Goal: Check status: Check status

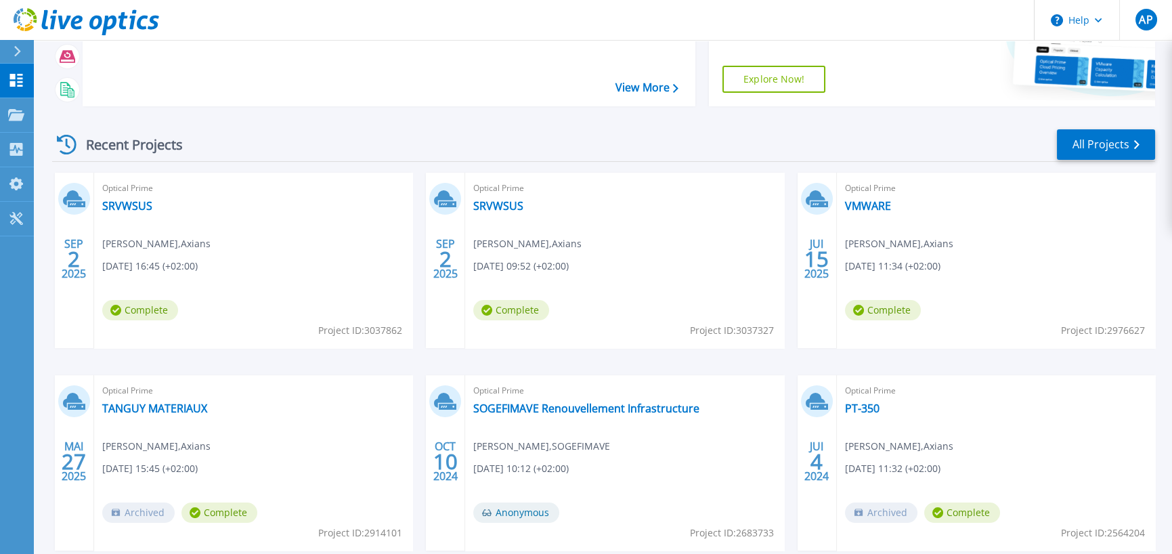
scroll to position [203, 0]
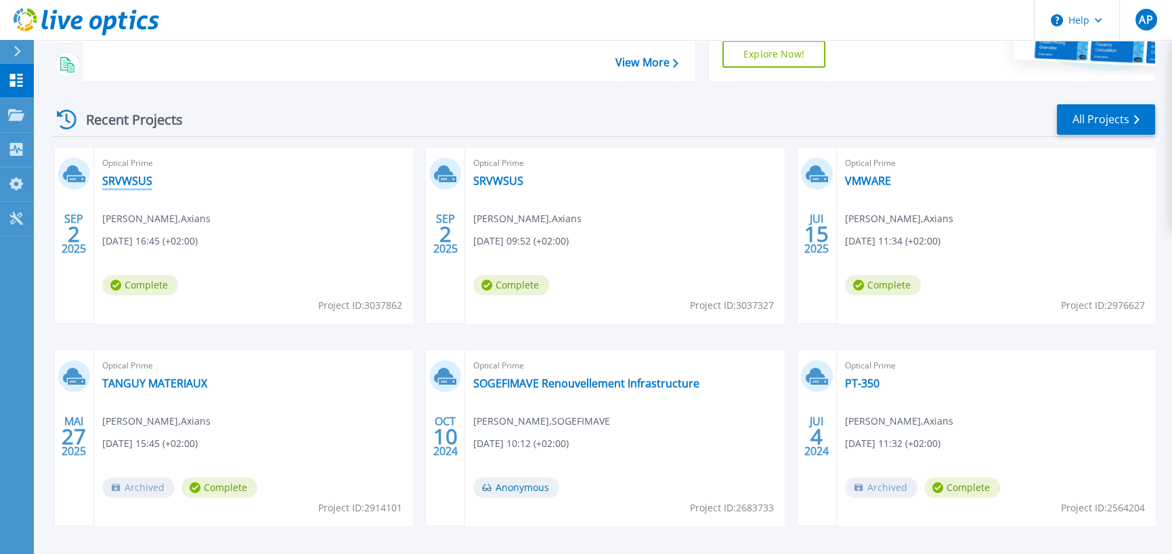
click at [125, 188] on link "SRVWSUS" at bounding box center [127, 181] width 50 height 14
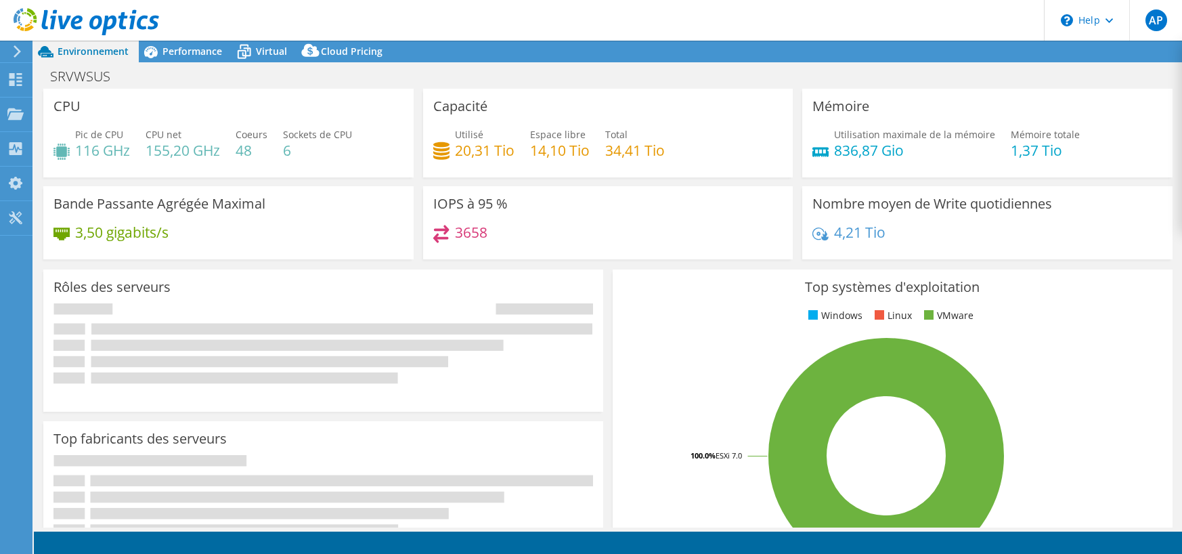
select select "USD"
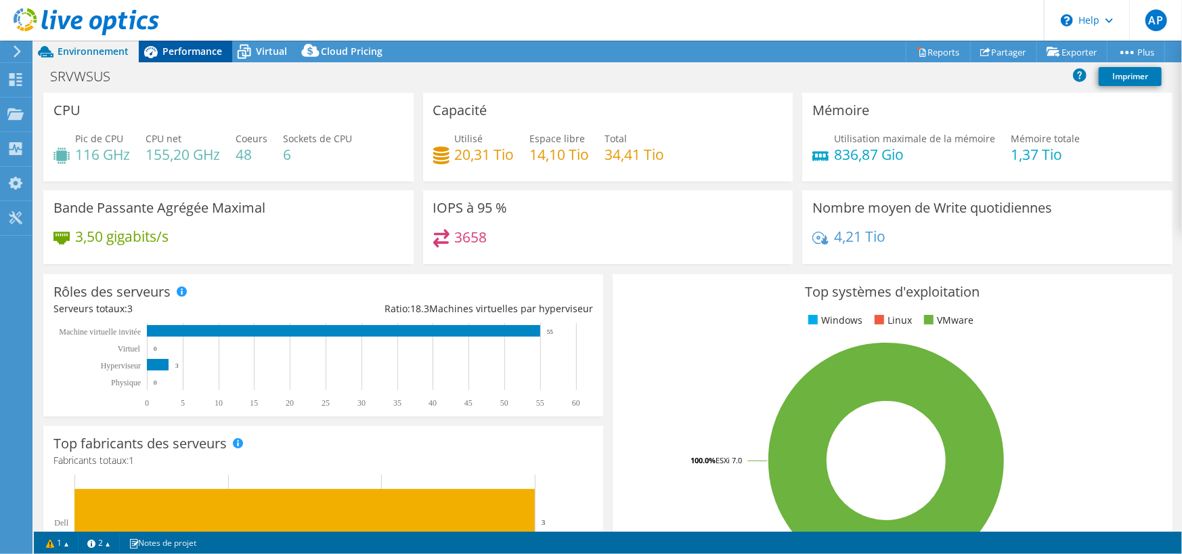
click at [200, 48] on span "Performance" at bounding box center [193, 51] width 60 height 13
select select "USD"
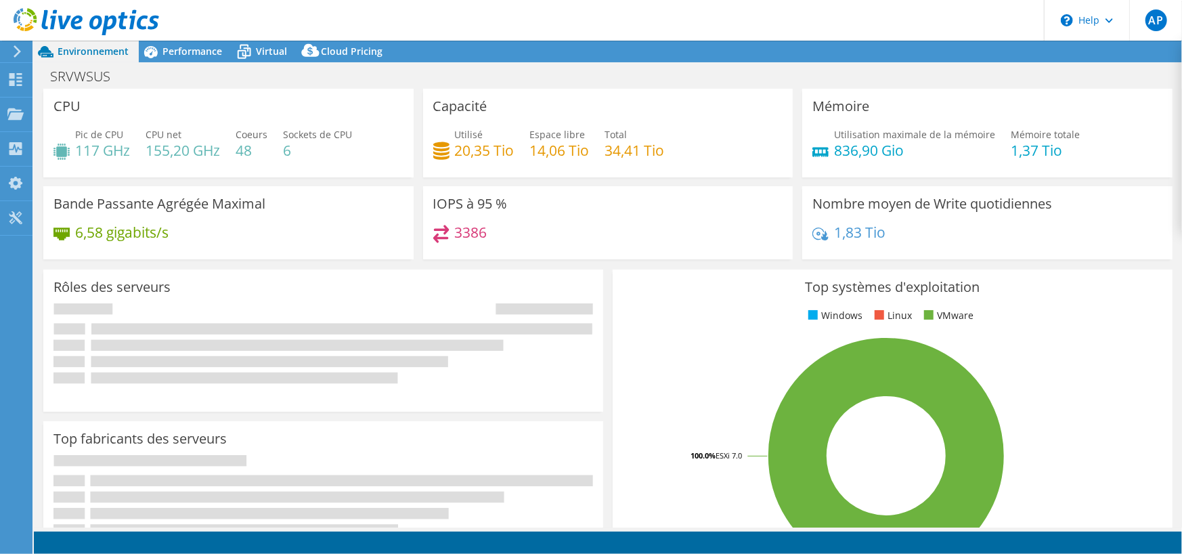
select select "USD"
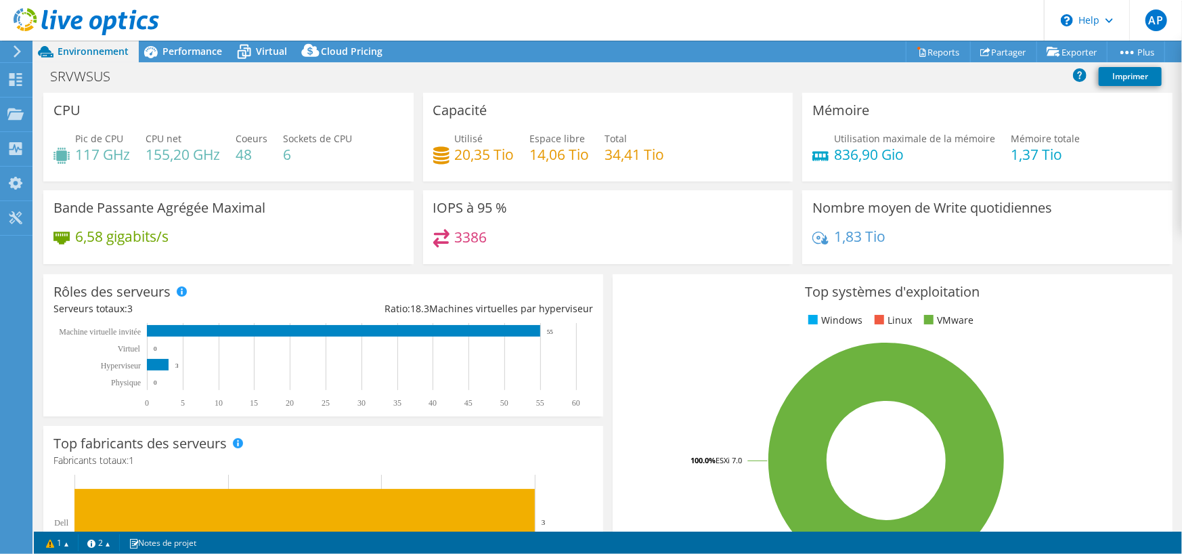
click at [353, 64] on div "SRVWSUS Imprimer" at bounding box center [608, 76] width 1148 height 25
click at [139, 51] on icon at bounding box center [151, 52] width 24 height 24
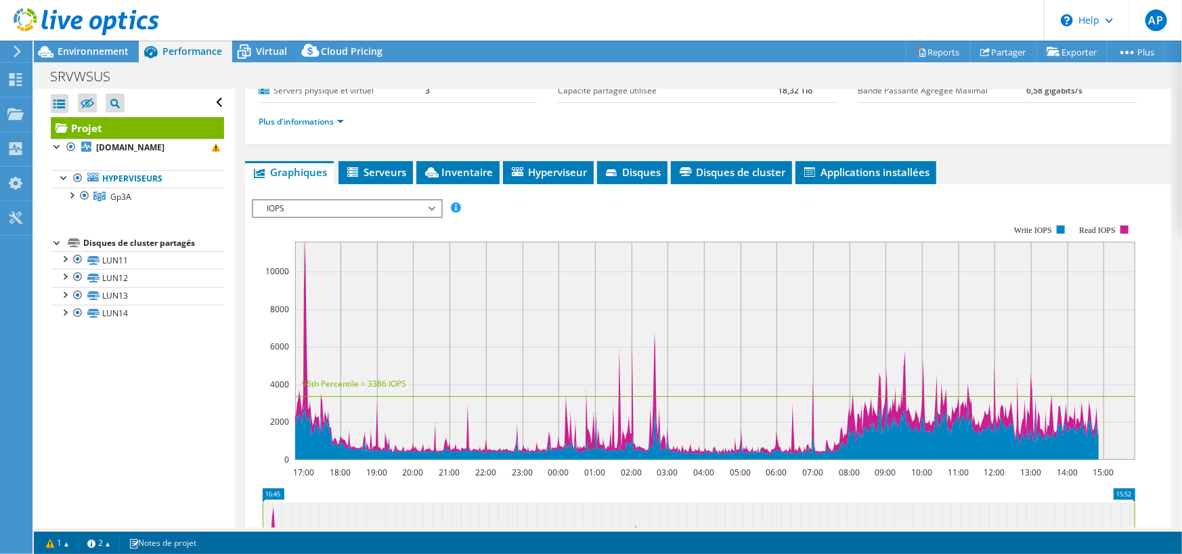
scroll to position [203, 0]
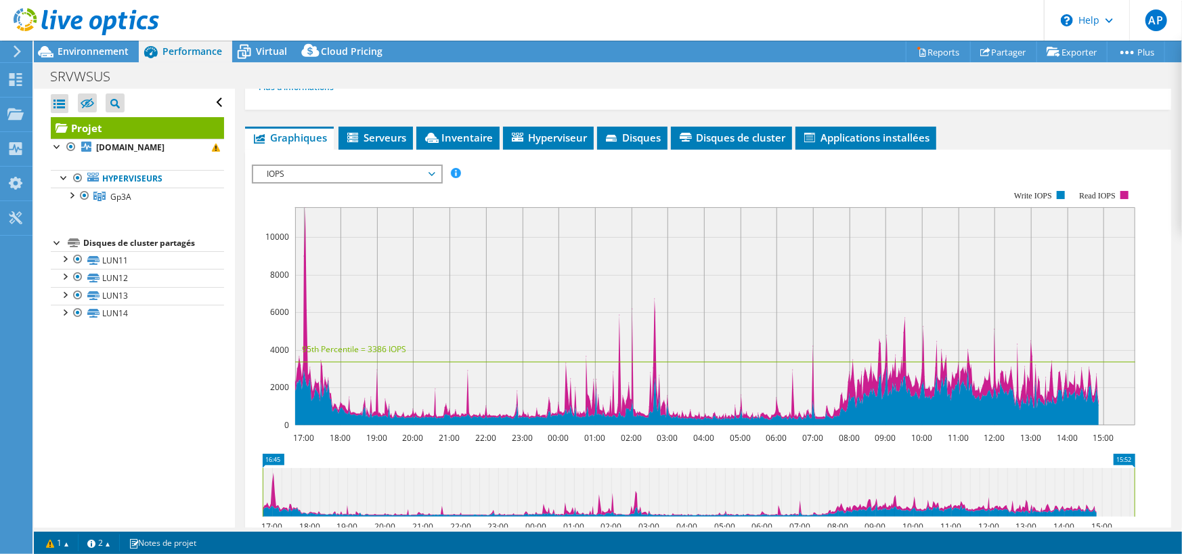
click at [36, 23] on icon at bounding box center [87, 22] width 146 height 28
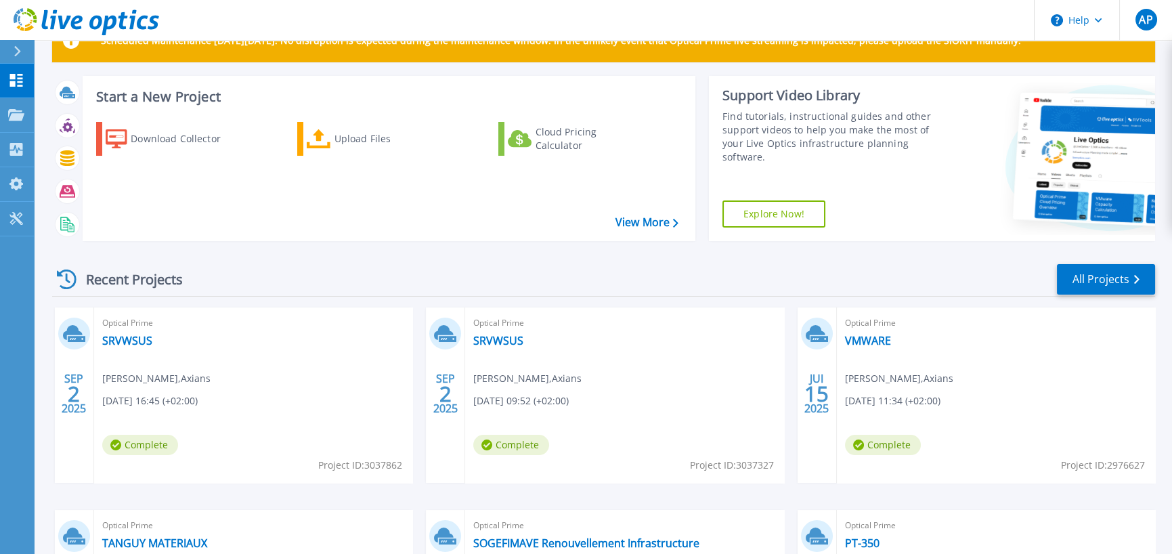
scroll to position [68, 0]
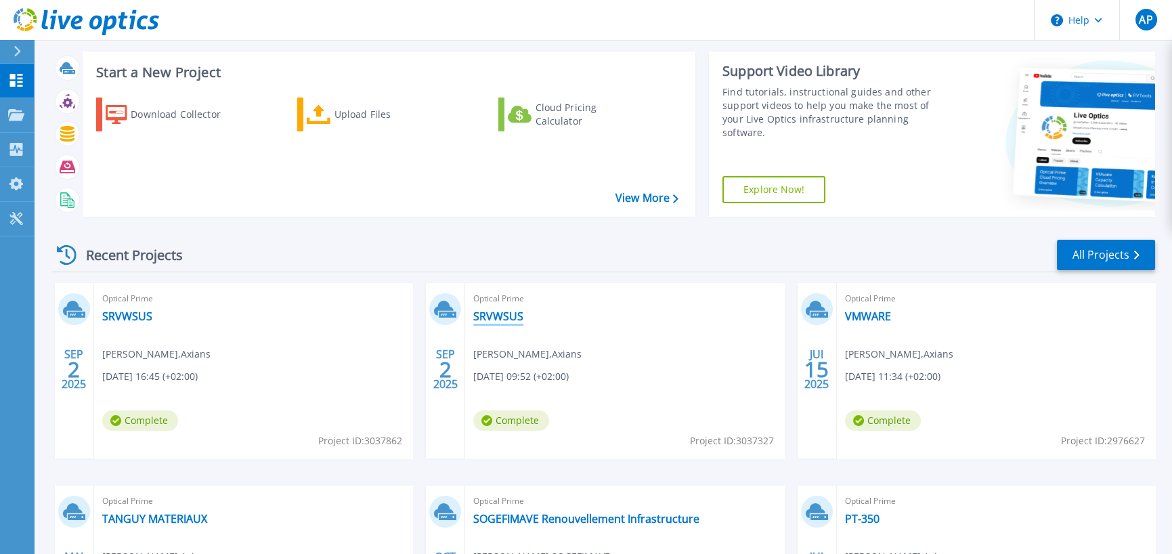
click at [479, 314] on link "SRVWSUS" at bounding box center [498, 316] width 50 height 14
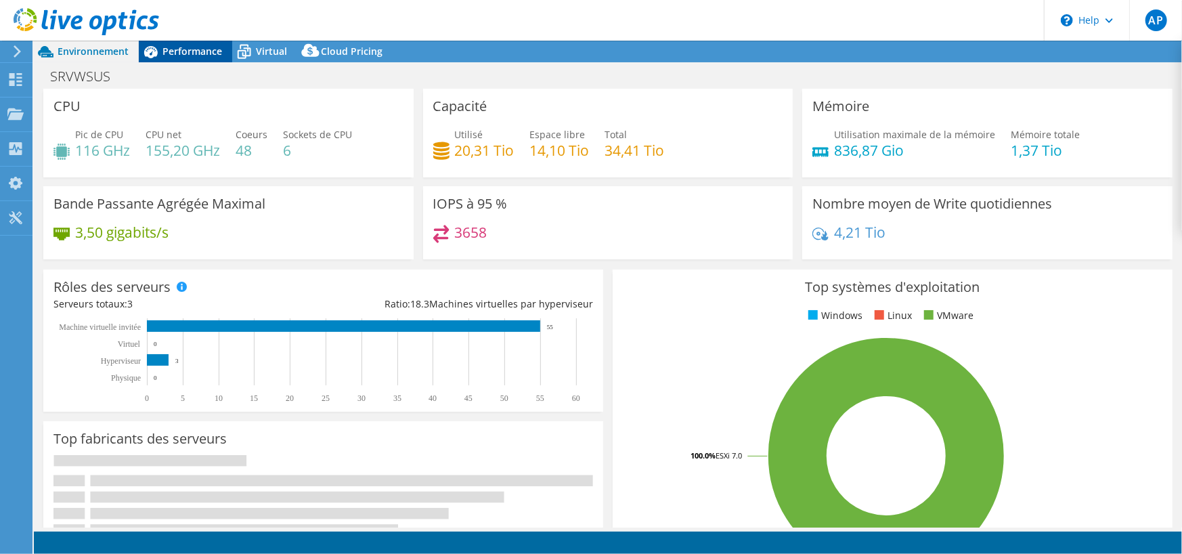
click at [183, 49] on span "Performance" at bounding box center [193, 51] width 60 height 13
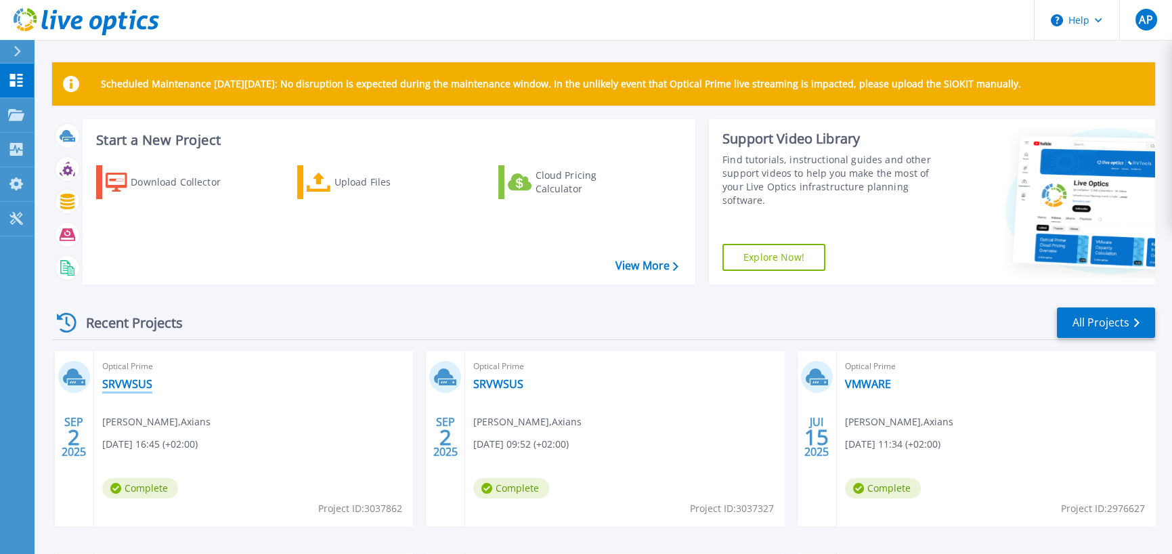
click at [115, 380] on link "SRVWSUS" at bounding box center [127, 384] width 50 height 14
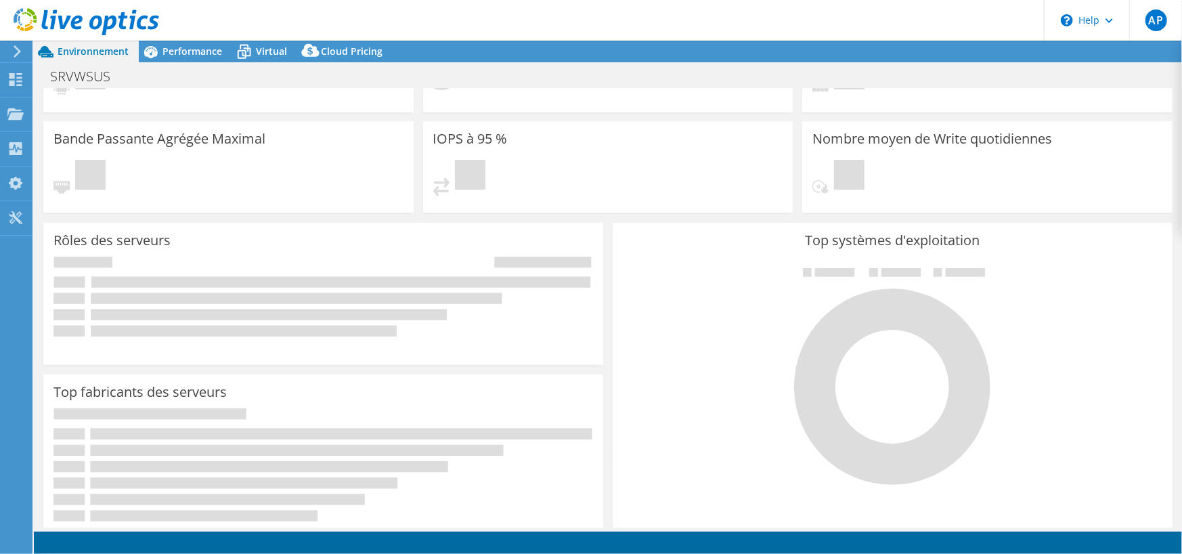
select select "USD"
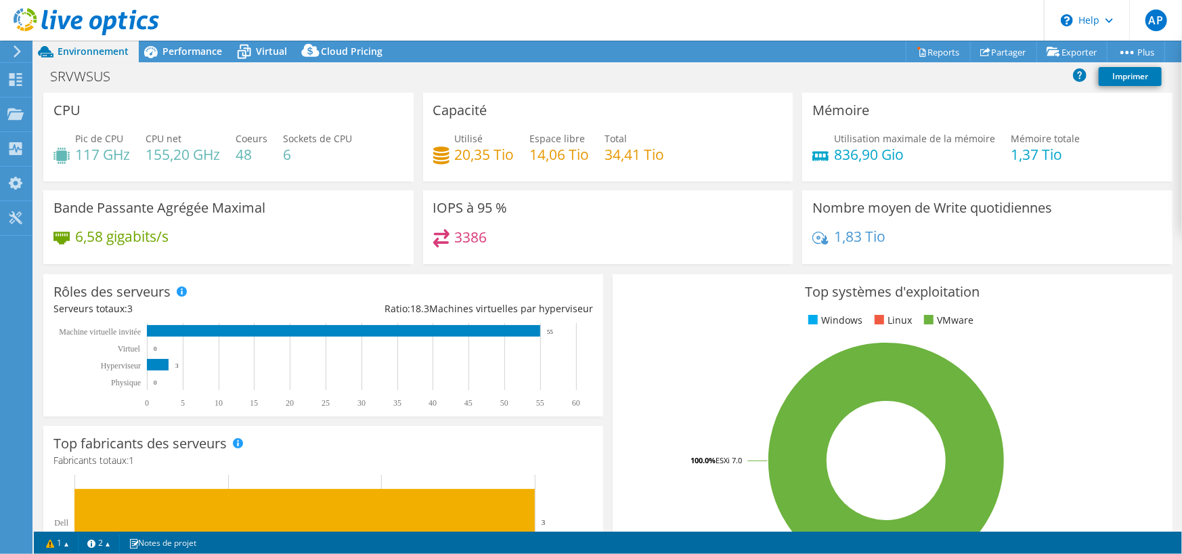
click at [175, 35] on header "AP Utilisateur final Arnaud PASQUIER arnaud.pasquier@axians.com Axians My Profi…" at bounding box center [591, 20] width 1182 height 41
click at [167, 45] on span "Performance" at bounding box center [193, 51] width 60 height 13
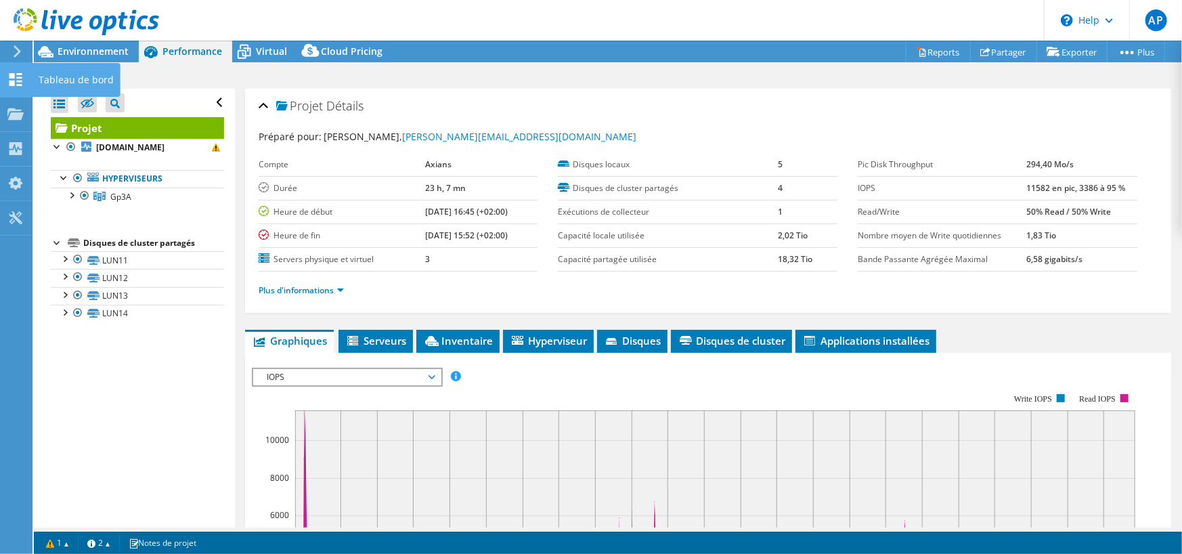
click at [66, 75] on div "Tableau de bord" at bounding box center [76, 80] width 89 height 34
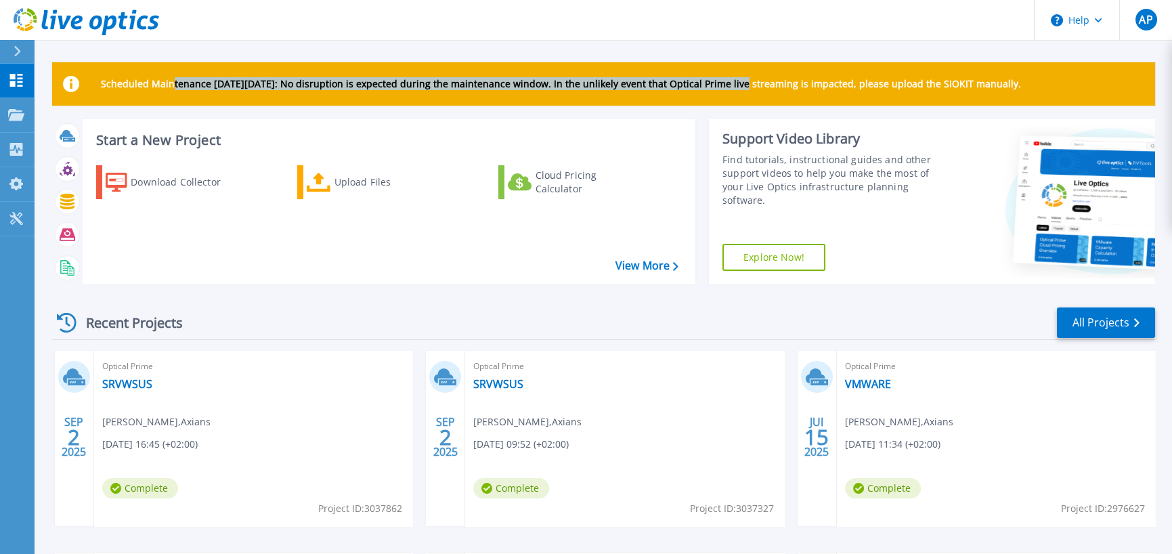
drag, startPoint x: 169, startPoint y: 87, endPoint x: 822, endPoint y: 75, distance: 653.5
click at [803, 79] on p "Scheduled Maintenance [DATE][DATE]: No disruption is expected during the mainte…" at bounding box center [561, 84] width 920 height 11
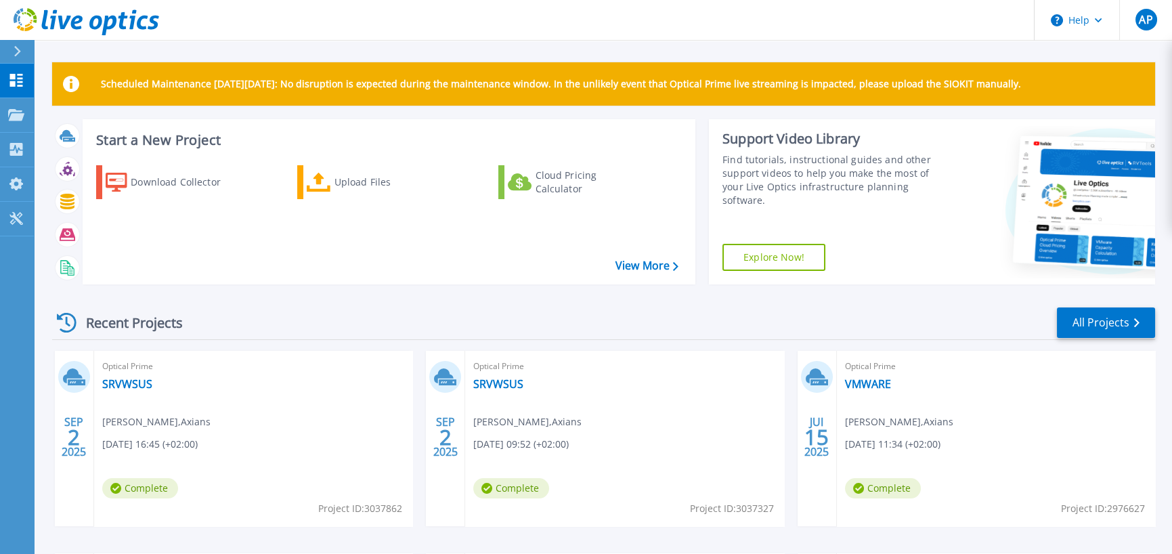
click at [359, 263] on div "Download Collector Upload Files Cloud Pricing Calculator" at bounding box center [386, 215] width 603 height 123
click at [14, 41] on div at bounding box center [23, 51] width 22 height 23
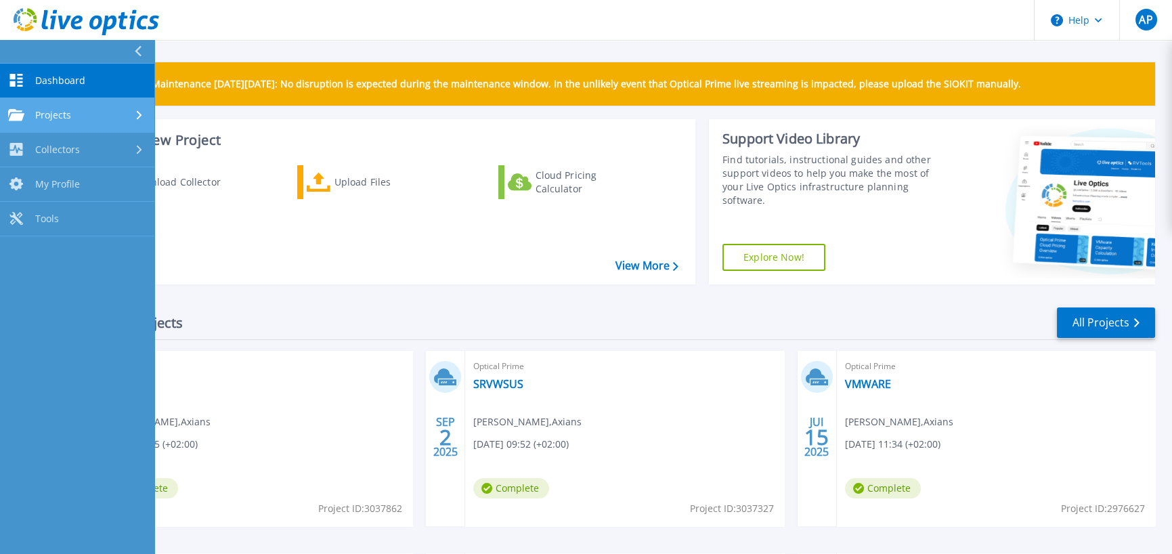
click at [72, 99] on link "Projects Projects" at bounding box center [77, 115] width 154 height 35
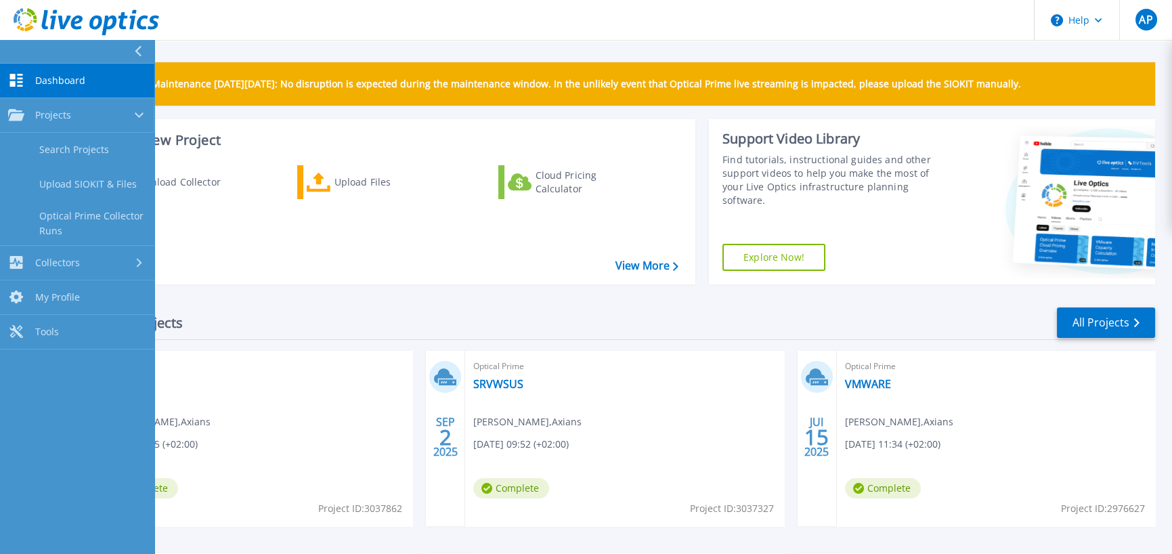
click at [71, 87] on link "Dashboard Dashboard" at bounding box center [77, 81] width 154 height 35
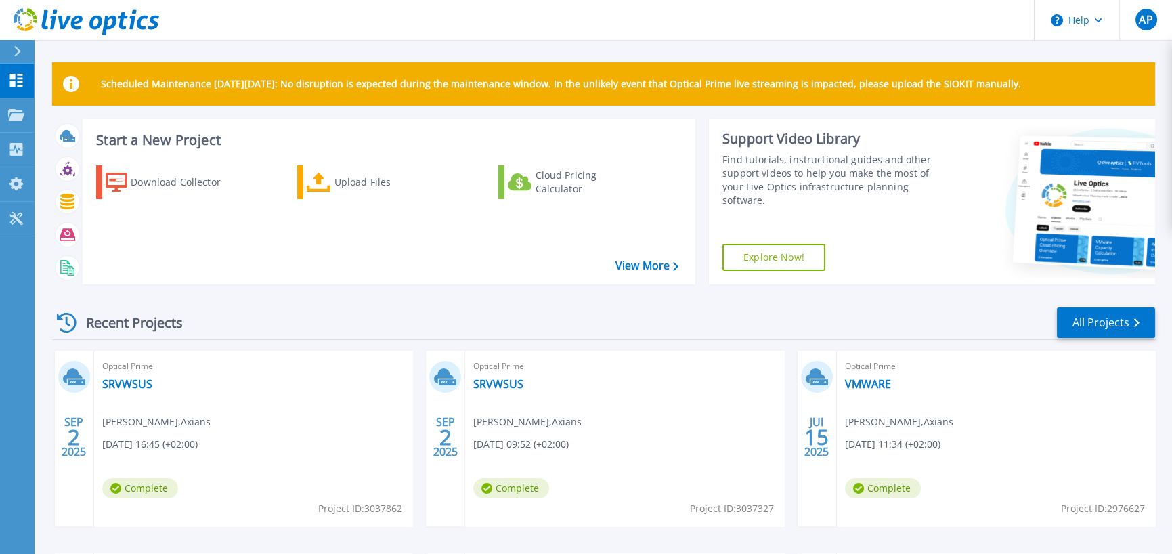
click at [204, 45] on div "Scheduled Maintenance [DATE][DATE]: No disruption is expected during the mainte…" at bounding box center [603, 383] width 1138 height 767
click at [13, 50] on div at bounding box center [23, 51] width 22 height 23
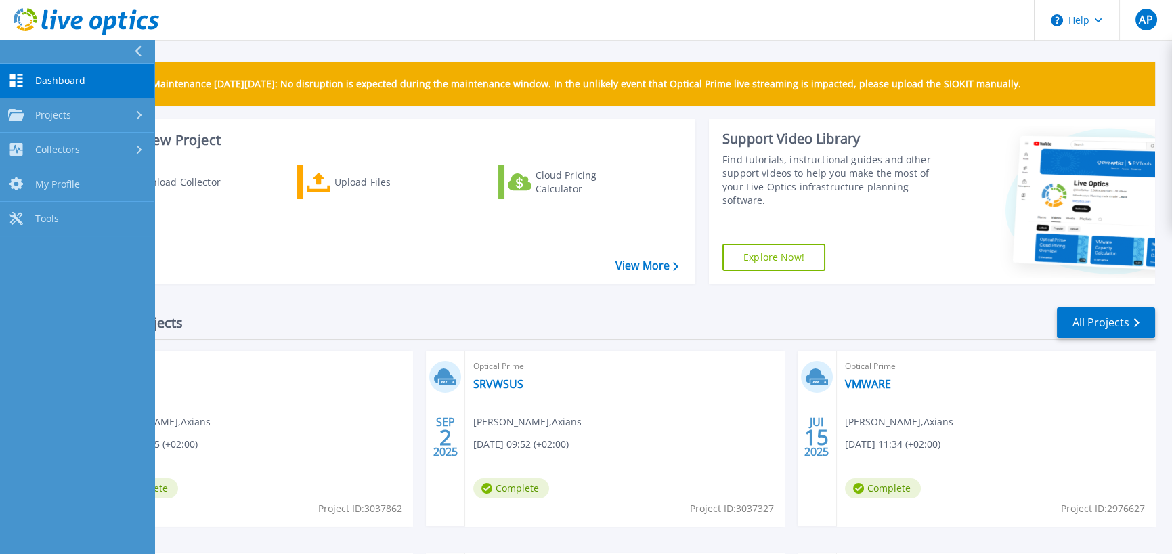
click at [42, 70] on link "Dashboard Dashboard" at bounding box center [77, 81] width 154 height 35
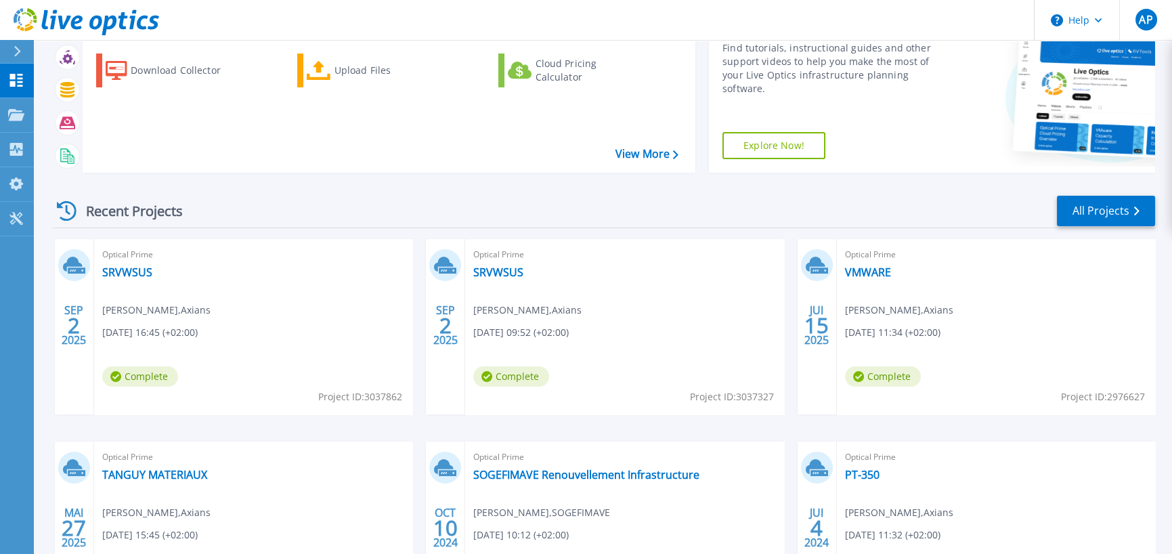
scroll to position [135, 0]
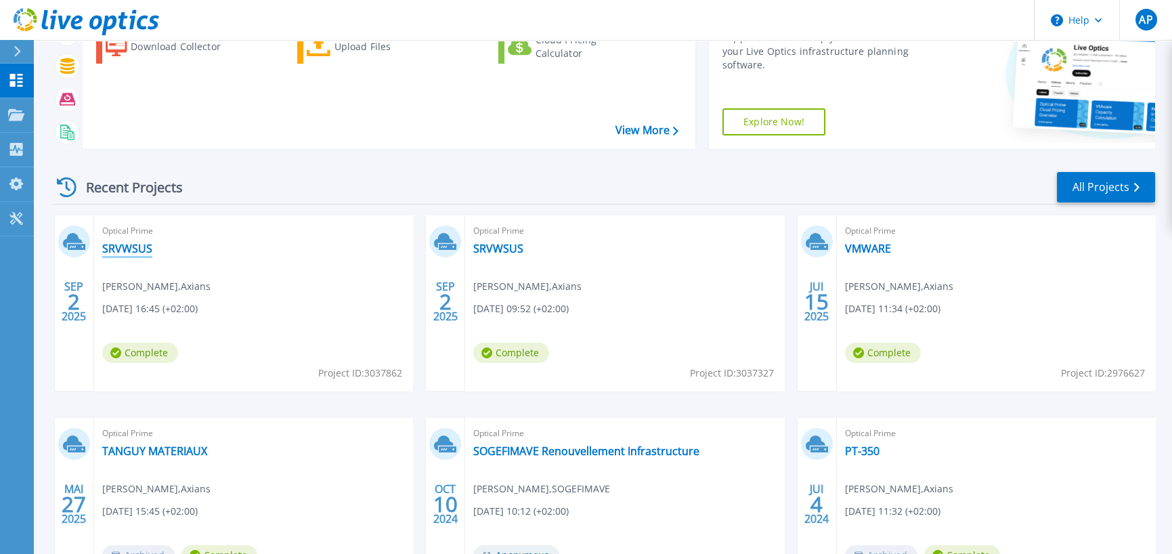
click at [136, 246] on link "SRVWSUS" at bounding box center [127, 249] width 50 height 14
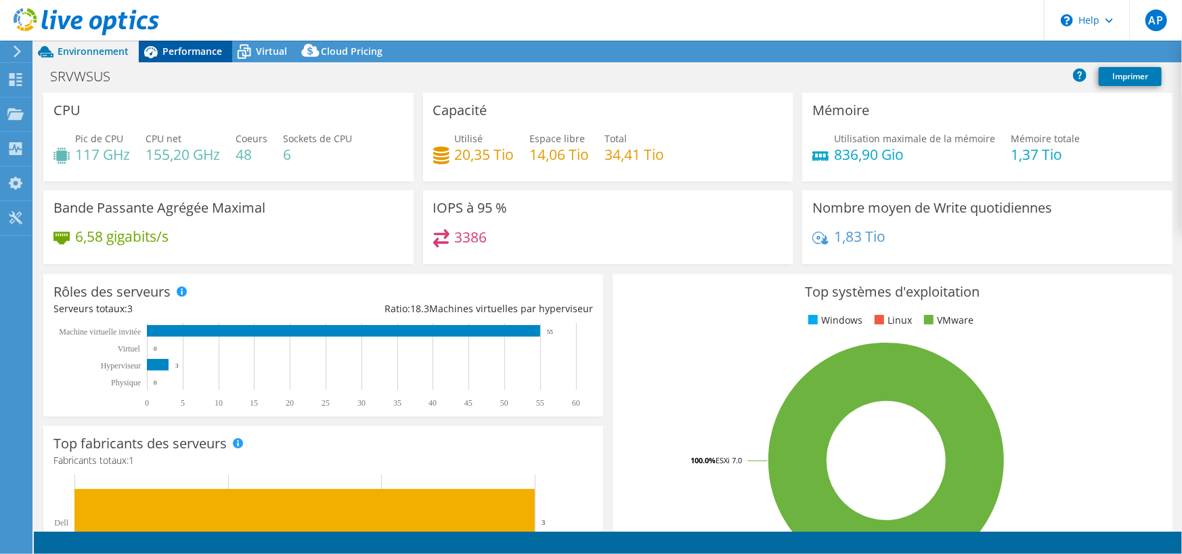
click at [173, 47] on span "Performance" at bounding box center [193, 51] width 60 height 13
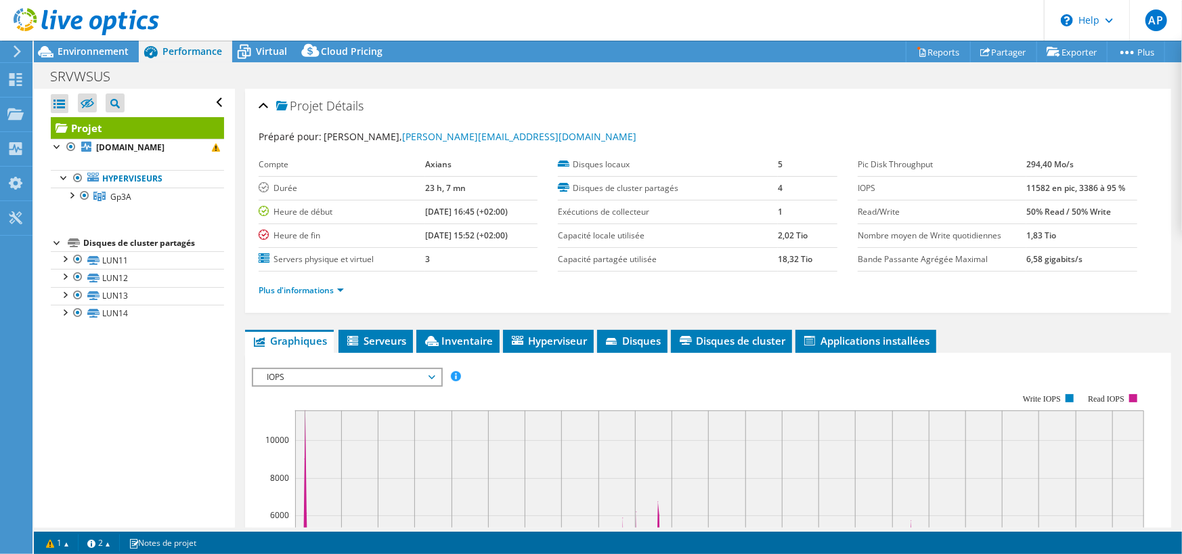
drag, startPoint x: 523, startPoint y: 230, endPoint x: 395, endPoint y: 198, distance: 131.2
click at [396, 200] on tbody "Compte Axians Durée 23 h, 7 mn Heure de début [DATE] 16:45 (+02:00) Heure de fi…" at bounding box center [399, 212] width 280 height 118
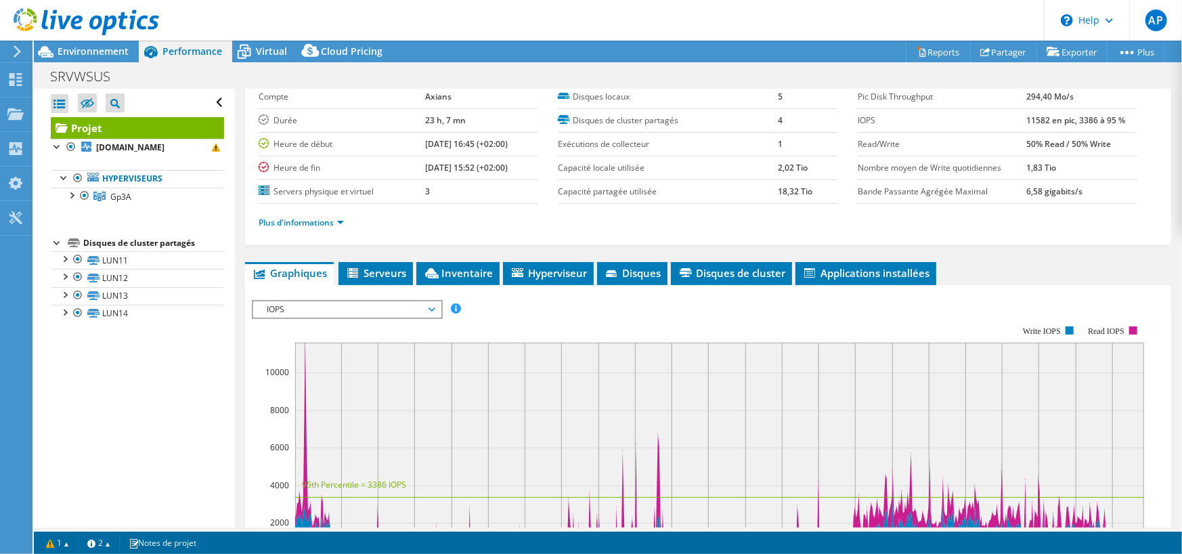
scroll to position [203, 0]
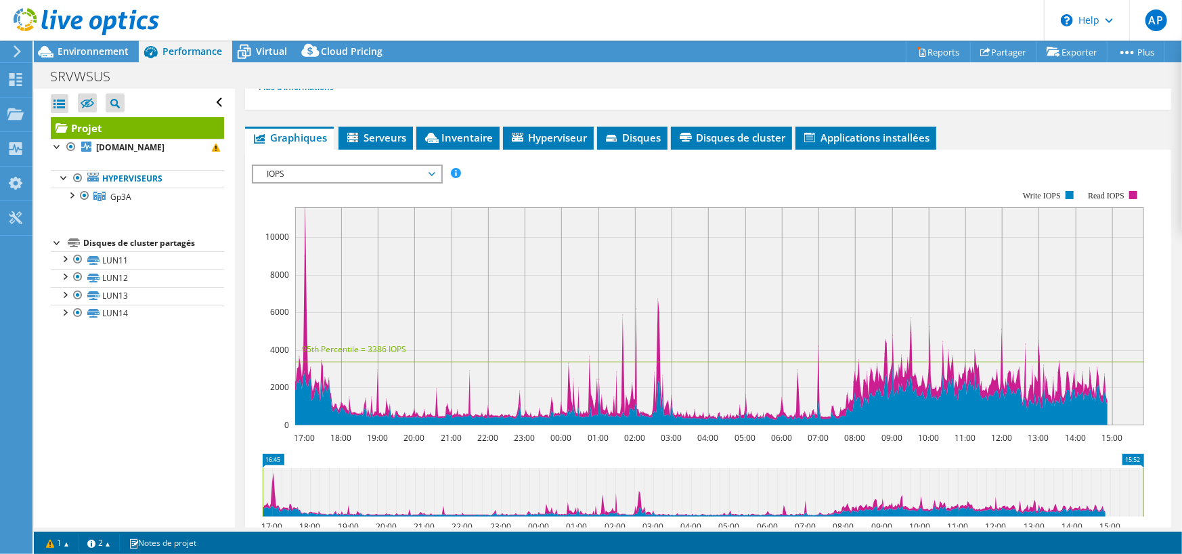
click at [398, 169] on span "IOPS" at bounding box center [347, 174] width 174 height 16
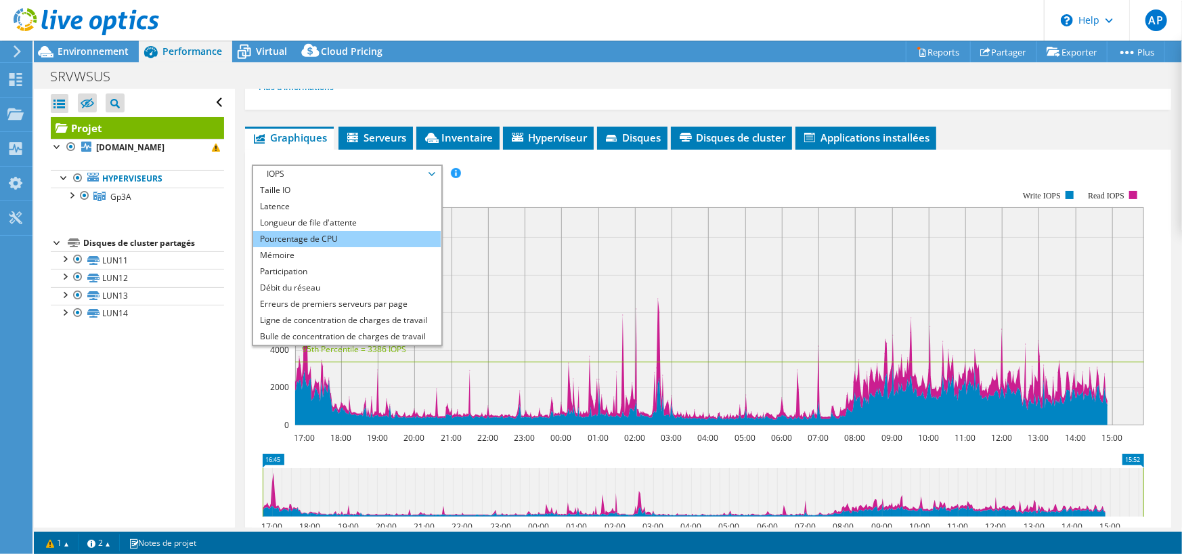
scroll to position [48, 0]
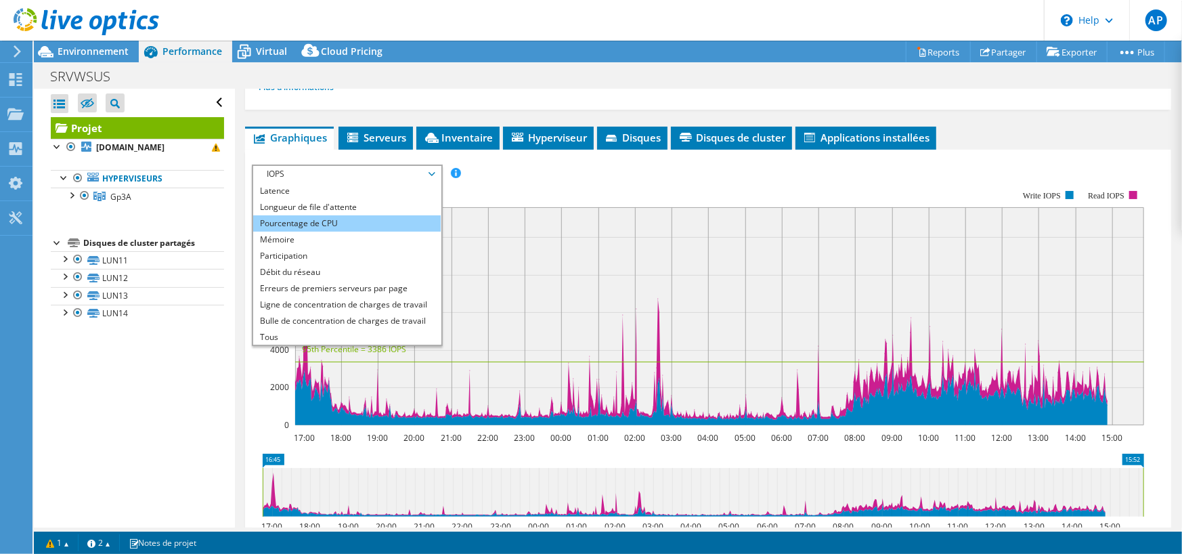
click at [329, 223] on li "Pourcentage de CPU" at bounding box center [347, 223] width 188 height 16
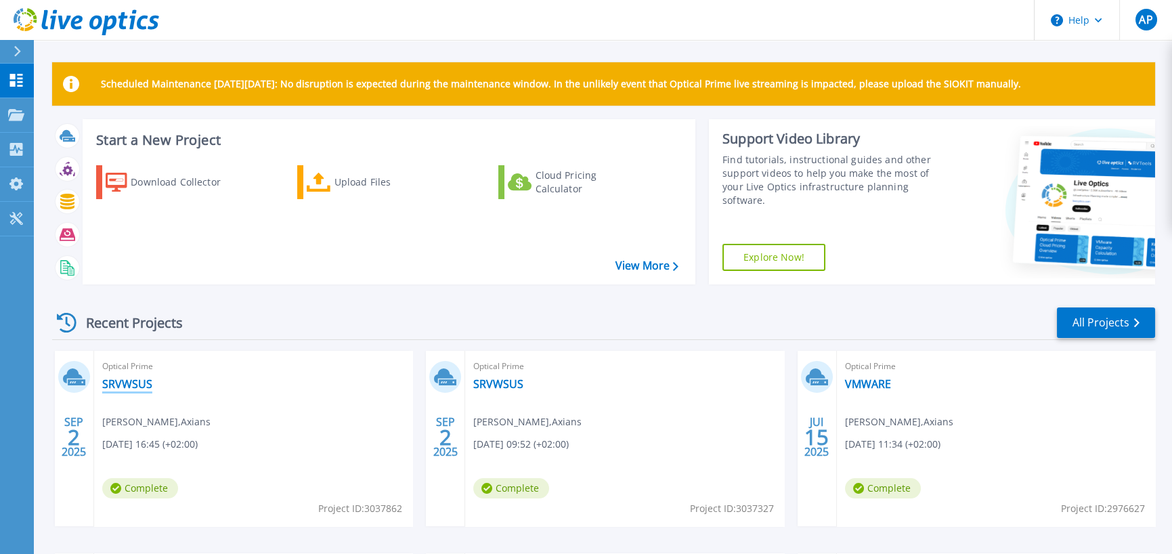
click at [127, 385] on link "SRVWSUS" at bounding box center [127, 384] width 50 height 14
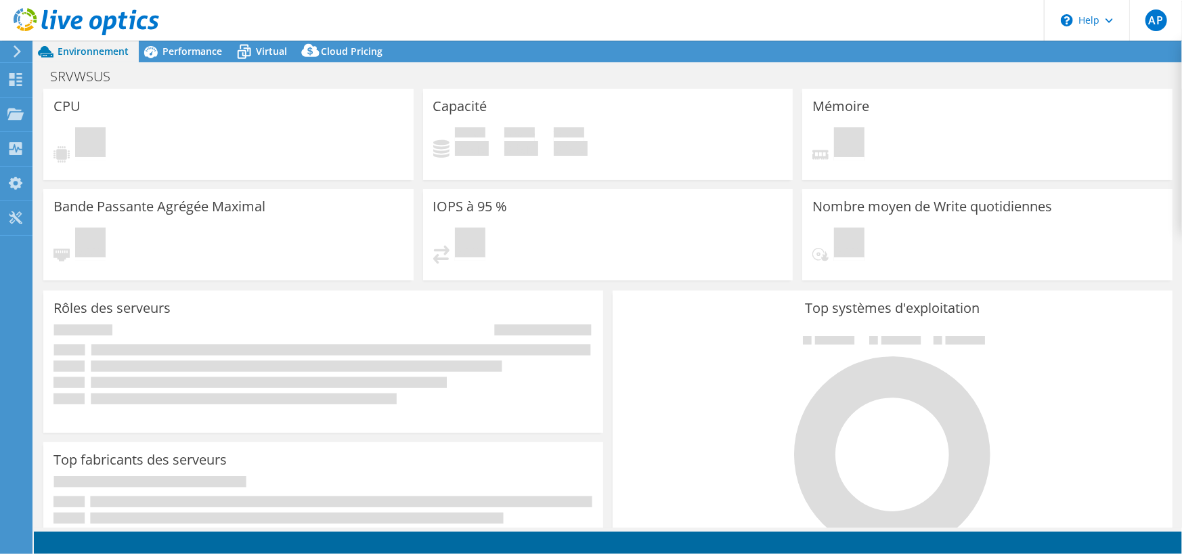
select select "USD"
